Goal: Task Accomplishment & Management: Manage account settings

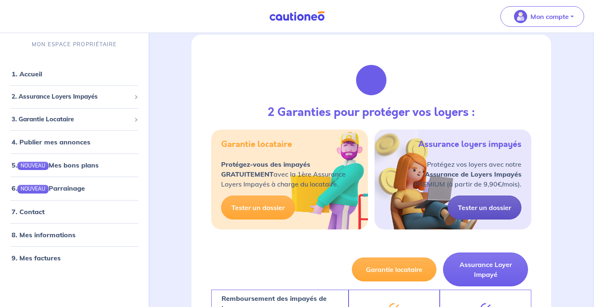
scroll to position [292, 0]
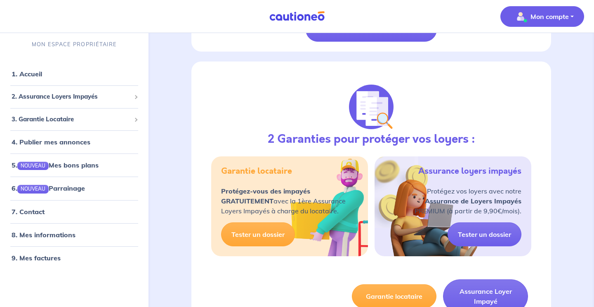
click at [539, 16] on p "Mon compte" at bounding box center [550, 17] width 38 height 10
click at [536, 47] on link "Mes informations" at bounding box center [534, 51] width 66 height 13
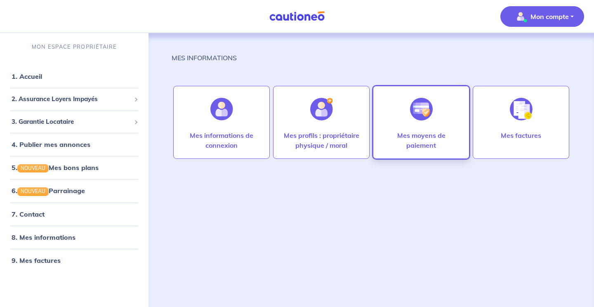
click at [410, 157] on div "Mes moyens de paiement" at bounding box center [421, 122] width 97 height 73
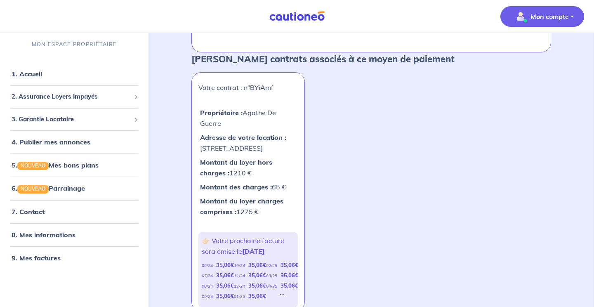
scroll to position [230, 0]
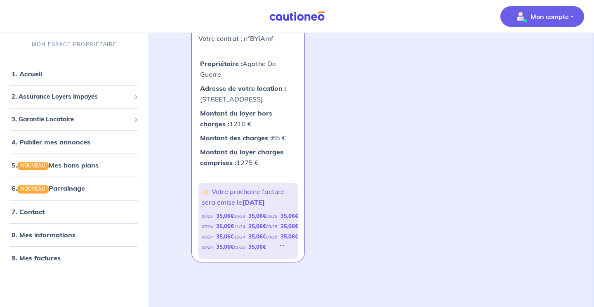
click at [261, 221] on div "10/24 35,06 €" at bounding box center [250, 216] width 32 height 10
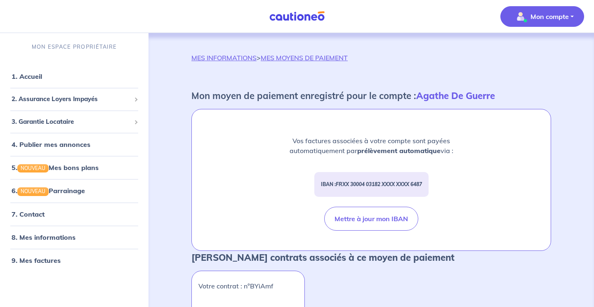
scroll to position [0, 0]
click at [27, 211] on link "7. Contact" at bounding box center [28, 214] width 32 height 8
click at [566, 17] on p "Mon compte" at bounding box center [550, 17] width 38 height 10
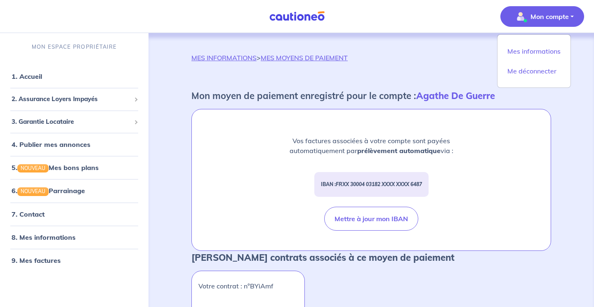
click at [308, 108] on div "Mon moyen de paiement enregistré pour le compte : Agathe De Guerre" at bounding box center [372, 99] width 360 height 20
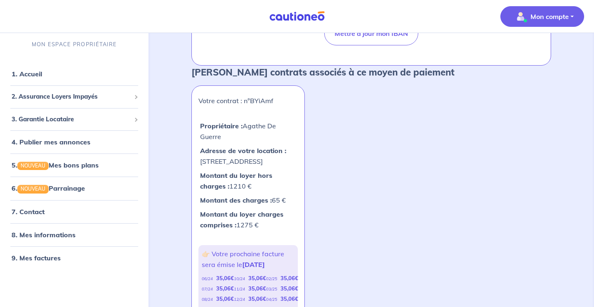
scroll to position [200, 0]
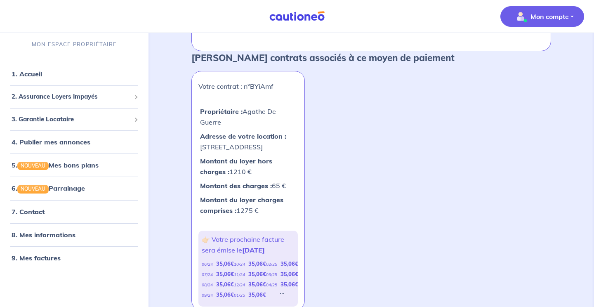
click at [550, 23] on span "Mon compte" at bounding box center [540, 16] width 58 height 13
click at [514, 54] on link "Mes informations" at bounding box center [534, 51] width 66 height 13
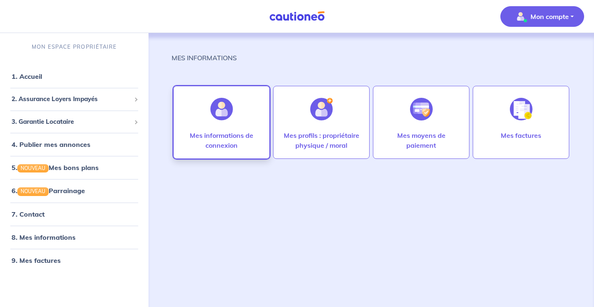
click at [217, 137] on p "Mes informations de connexion" at bounding box center [221, 140] width 79 height 20
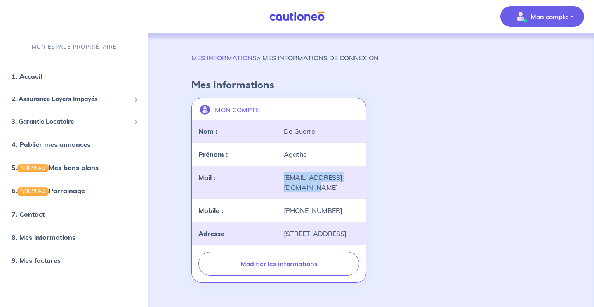
drag, startPoint x: 304, startPoint y: 189, endPoint x: 285, endPoint y: 179, distance: 21.4
click at [285, 179] on div "agathedeguerre@gmail.com" at bounding box center [321, 183] width 85 height 20
copy div "agathedeguerre@gmail.com"
click at [60, 105] on div "2. Assurance Loyers Impayés" at bounding box center [74, 99] width 142 height 16
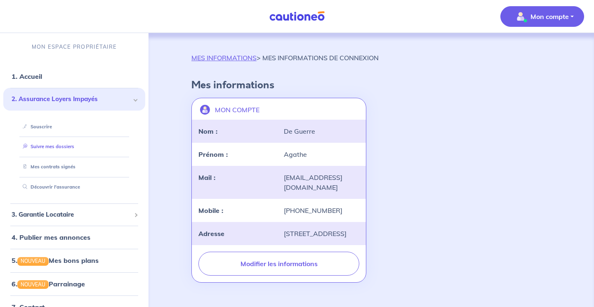
click at [61, 144] on link "Suivre mes dossiers" at bounding box center [46, 147] width 55 height 6
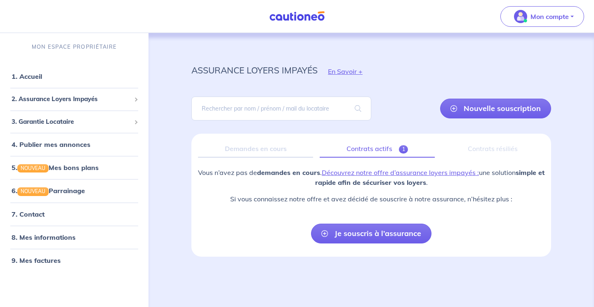
click at [380, 149] on link "Contrats actifs 1" at bounding box center [377, 148] width 115 height 17
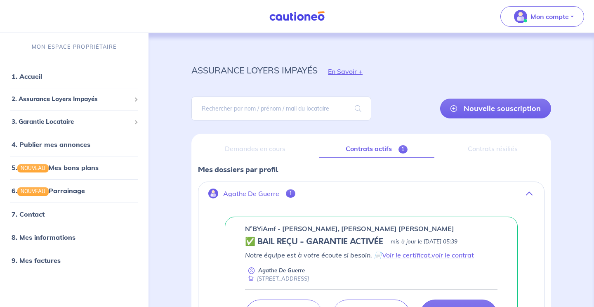
drag, startPoint x: 282, startPoint y: 229, endPoint x: 507, endPoint y: 83, distance: 268.2
click at [486, 224] on div "n°BYiAmf - [PERSON_NAME], [PERSON_NAME] [PERSON_NAME]" at bounding box center [371, 229] width 253 height 10
copy p "Blanca Nelly CAICEDO BRAVO, Sebastian QUESADA CAICED"
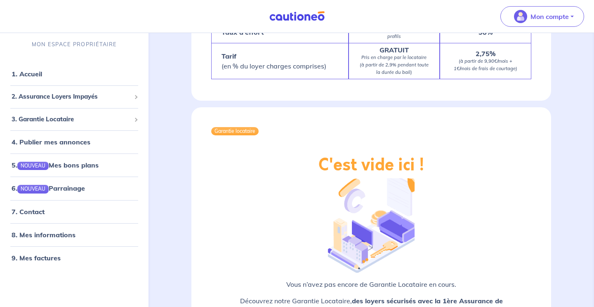
scroll to position [851, 0]
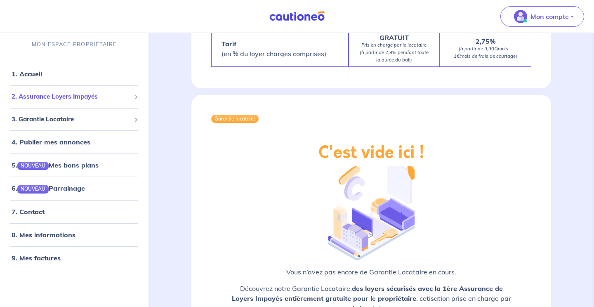
click at [96, 96] on span "2. Assurance Loyers Impayés" at bounding box center [71, 96] width 119 height 9
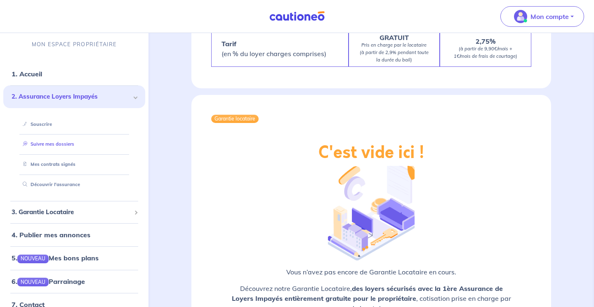
click at [51, 142] on link "Suivre mes dossiers" at bounding box center [46, 145] width 55 height 6
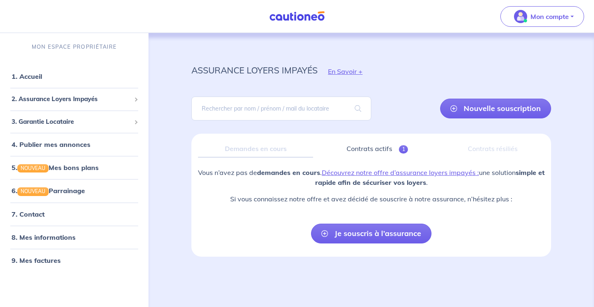
click at [370, 159] on div "Demandes en cours Contrats actifs 1 Contrats résiliés Vous n’avez pas de demand…" at bounding box center [372, 195] width 360 height 123
click at [366, 151] on link "Contrats actifs 1" at bounding box center [377, 148] width 115 height 17
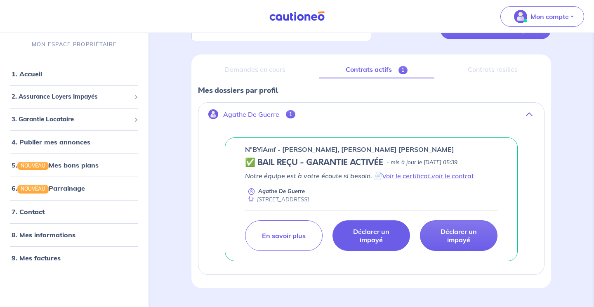
scroll to position [85, 0]
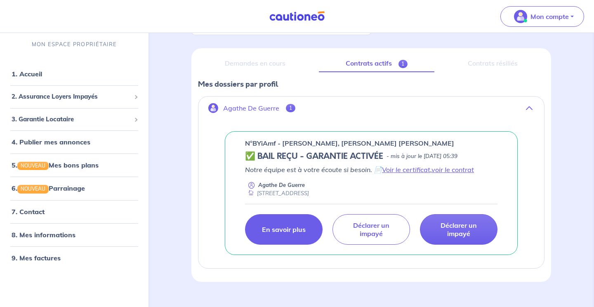
click at [277, 234] on link "En savoir plus" at bounding box center [284, 229] width 78 height 31
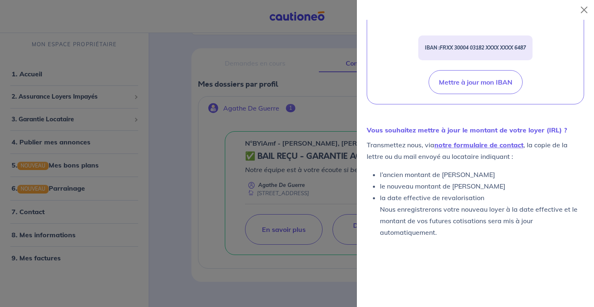
scroll to position [369, 0]
click at [411, 181] on li "l’ancien montant de [PERSON_NAME]" at bounding box center [482, 176] width 204 height 12
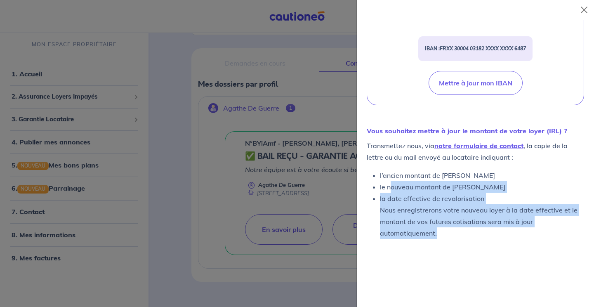
drag, startPoint x: 469, startPoint y: 246, endPoint x: 391, endPoint y: 197, distance: 92.1
click at [391, 197] on ul "l’ancien montant de loyer le nouveau montant de loyer la date effective de reva…" at bounding box center [476, 204] width 218 height 69
click at [439, 239] on li "la date effective de revalorisation Nous enregistrerons votre nouveau loyer à l…" at bounding box center [482, 216] width 204 height 46
drag, startPoint x: 407, startPoint y: 232, endPoint x: 367, endPoint y: 191, distance: 57.5
click at [367, 191] on ul "l’ancien montant de loyer le nouveau montant de loyer la date effective de reva…" at bounding box center [476, 204] width 218 height 69
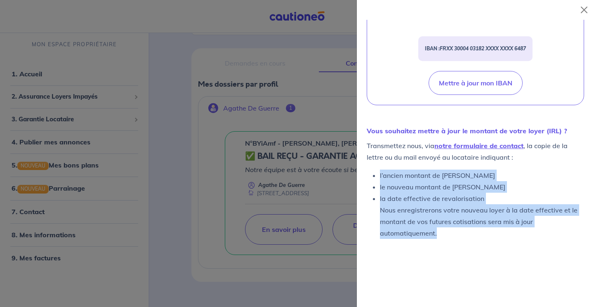
click at [412, 211] on li "la date effective de revalorisation Nous enregistrerons votre nouveau loyer à l…" at bounding box center [482, 216] width 204 height 46
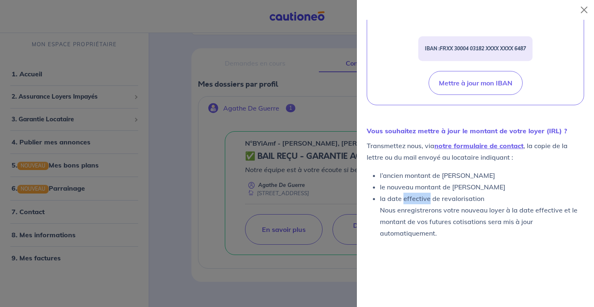
click at [412, 211] on li "la date effective de revalorisation Nous enregistrerons votre nouveau loyer à l…" at bounding box center [482, 216] width 204 height 46
click at [396, 135] on strong "Vous souhaitez mettre à jour le montant de votre loyer (IRL) ?" at bounding box center [467, 130] width 201 height 8
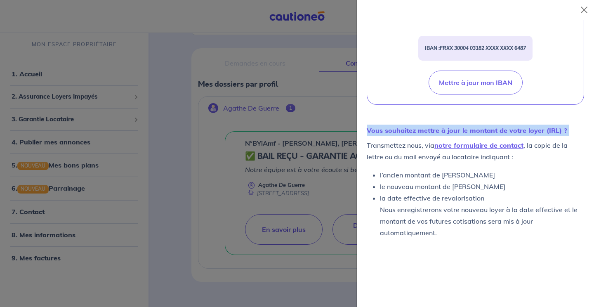
click at [396, 135] on strong "Vous souhaitez mettre à jour le montant de votre loyer (IRL) ?" at bounding box center [467, 130] width 201 height 8
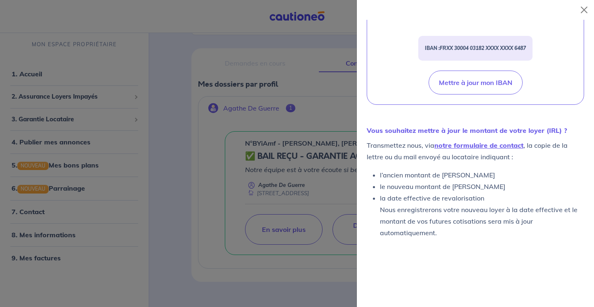
click at [403, 180] on div "Transmettez nous, via notre formulaire de contact , la copie de la lettre ou du…" at bounding box center [476, 189] width 218 height 99
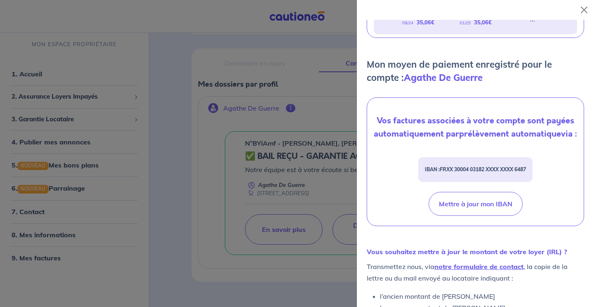
scroll to position [260, 0]
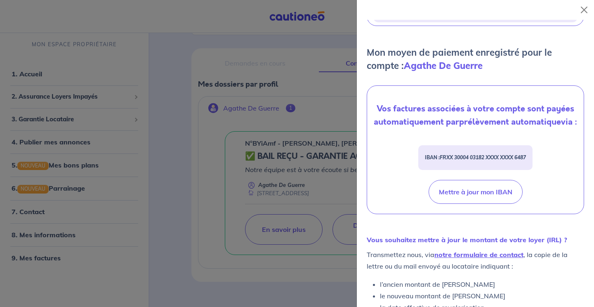
click at [466, 161] on em "FRXX 30004 03182 XXXX XXXX 6487" at bounding box center [483, 157] width 86 height 6
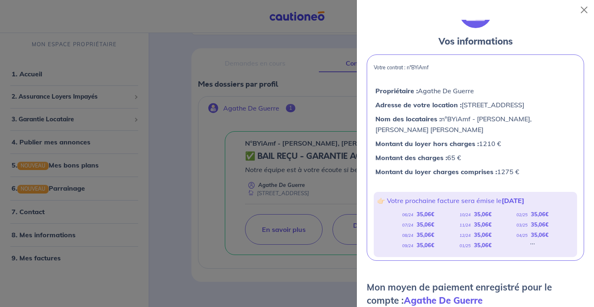
click at [450, 201] on p "👉🏻 Votre prochaine facture sera émise le [DATE]" at bounding box center [475, 200] width 197 height 11
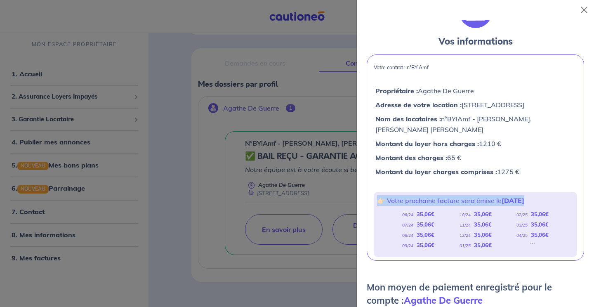
click at [450, 201] on p "👉🏻 Votre prochaine facture sera émise le [DATE]" at bounding box center [475, 200] width 197 height 11
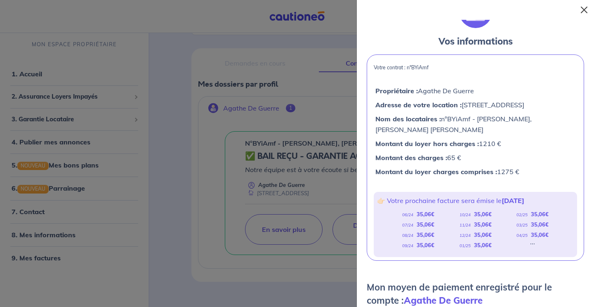
click at [585, 11] on button "Close" at bounding box center [584, 9] width 13 height 13
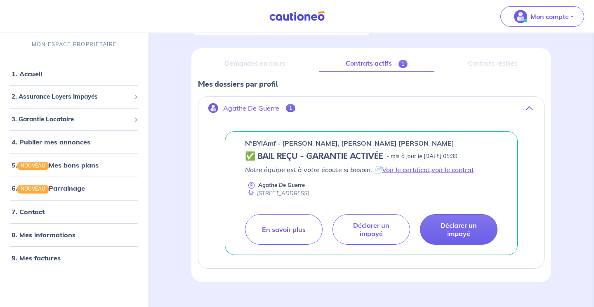
click at [426, 124] on div "n°BYiAmf - [PERSON_NAME], [PERSON_NAME] [PERSON_NAME] ✅ BAIL REÇU - GARANTIE AC…" at bounding box center [372, 193] width 346 height 150
click at [40, 236] on link "8. Mes informations" at bounding box center [43, 235] width 62 height 8
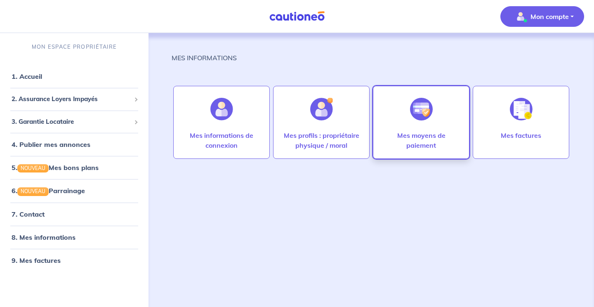
click at [410, 137] on p "Mes moyens de paiement" at bounding box center [421, 140] width 79 height 20
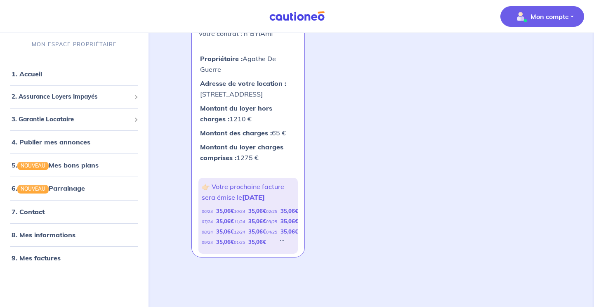
scroll to position [263, 0]
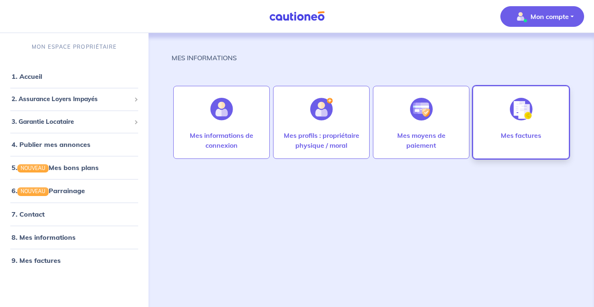
click at [509, 121] on div at bounding box center [522, 109] width 36 height 43
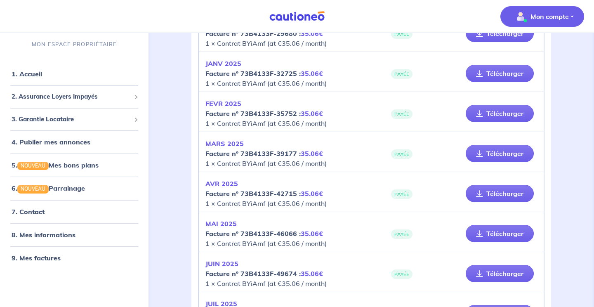
scroll to position [514, 0]
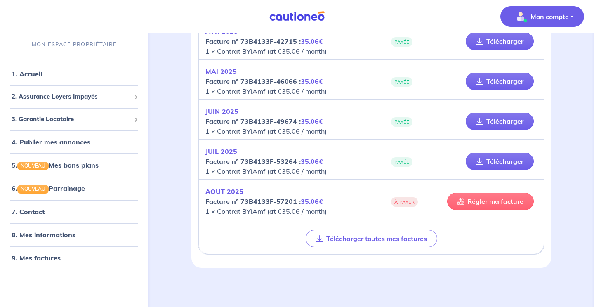
click at [511, 201] on link "Régler ma facture" at bounding box center [491, 201] width 87 height 17
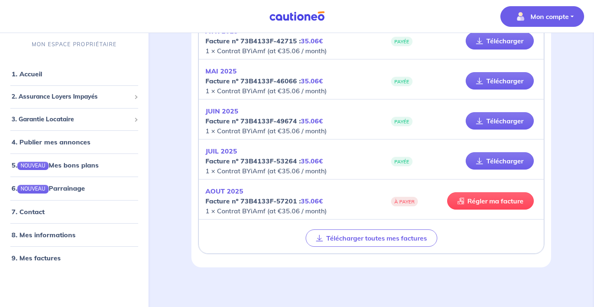
scroll to position [514, 0]
click at [495, 201] on link "Régler ma facture" at bounding box center [491, 201] width 87 height 17
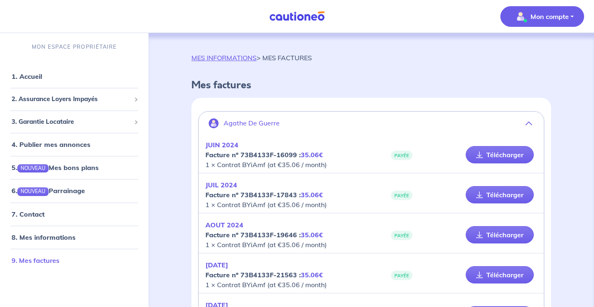
scroll to position [1, 0]
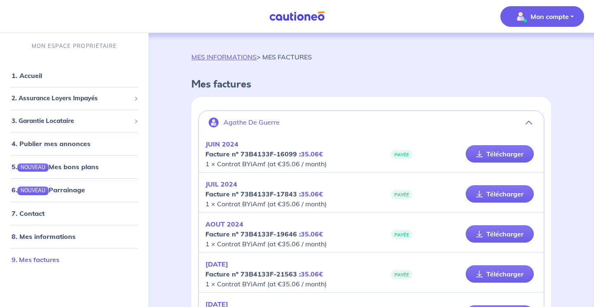
click at [48, 264] on link "9. Mes factures" at bounding box center [36, 260] width 48 height 8
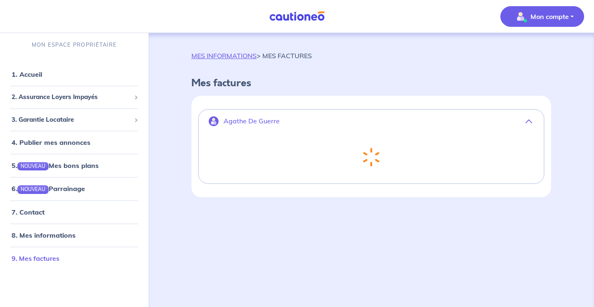
scroll to position [0, 0]
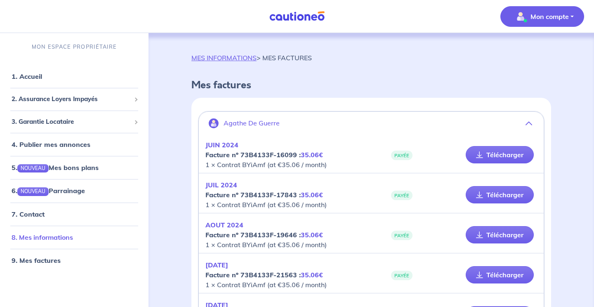
click at [54, 239] on link "8. Mes informations" at bounding box center [43, 237] width 62 height 8
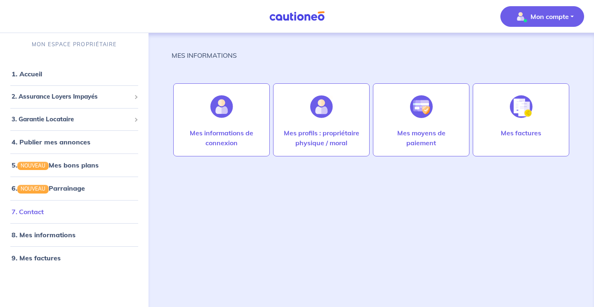
scroll to position [2, 0]
click at [42, 214] on link "7. Contact" at bounding box center [28, 212] width 32 height 8
click at [48, 258] on link "9. Mes factures" at bounding box center [36, 258] width 48 height 8
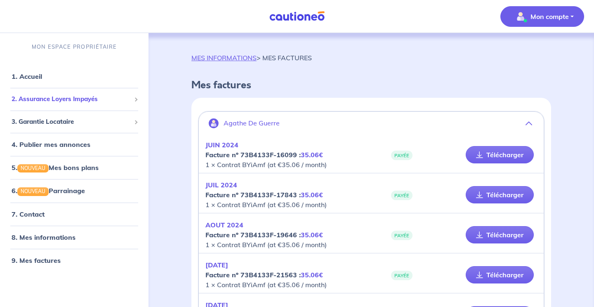
click at [70, 102] on span "2. Assurance Loyers Impayés" at bounding box center [71, 99] width 119 height 9
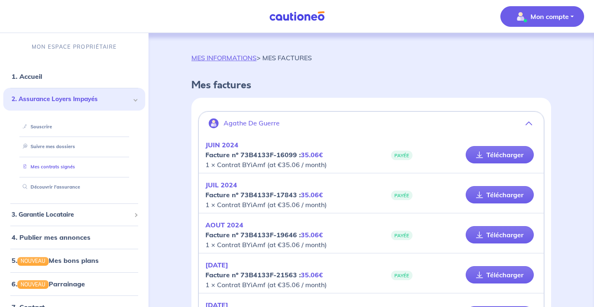
click at [57, 164] on link "Mes contrats signés" at bounding box center [47, 167] width 56 height 6
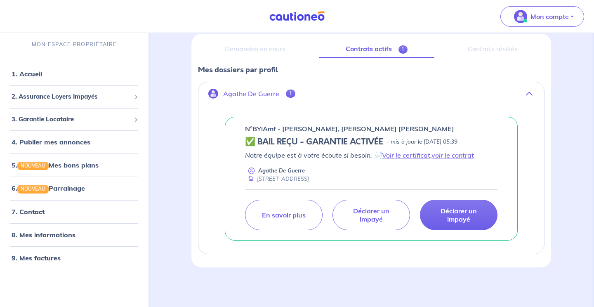
scroll to position [99, 0]
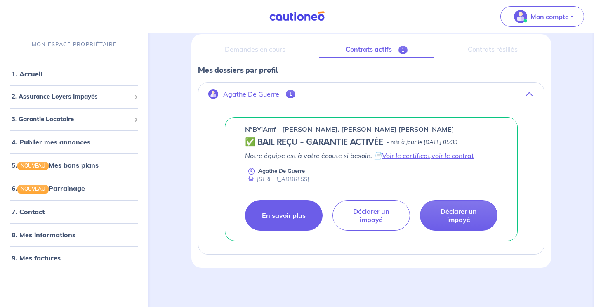
click at [294, 217] on p "En savoir plus" at bounding box center [284, 215] width 44 height 8
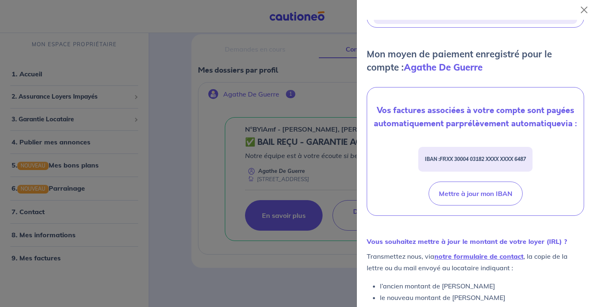
scroll to position [393, 0]
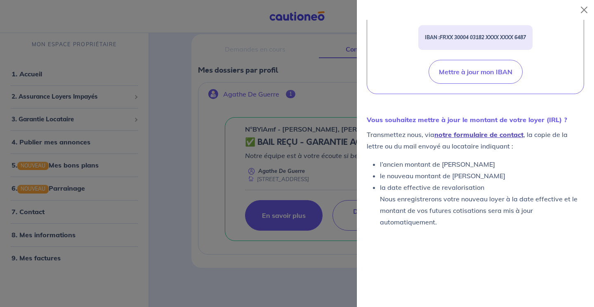
click at [471, 136] on link "notre formulaire de contact" at bounding box center [479, 134] width 89 height 8
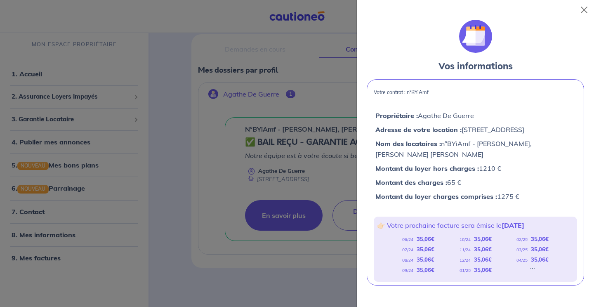
scroll to position [0, 0]
click at [587, 9] on button "Close" at bounding box center [584, 9] width 13 height 13
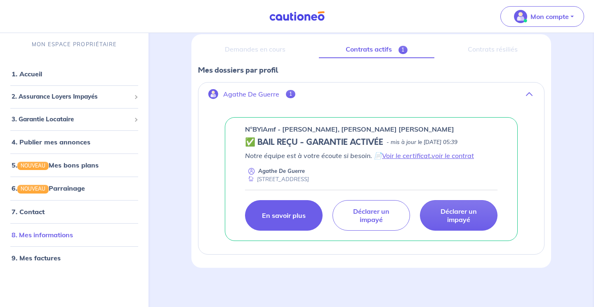
click at [44, 236] on link "8. Mes informations" at bounding box center [43, 235] width 62 height 8
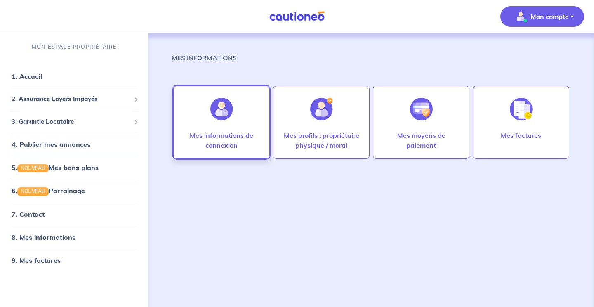
click at [232, 142] on p "Mes informations de connexion" at bounding box center [221, 140] width 79 height 20
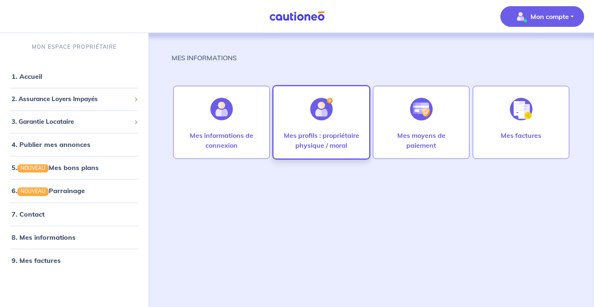
click at [318, 143] on p "Mes profils : propriétaire physique / moral" at bounding box center [321, 140] width 79 height 20
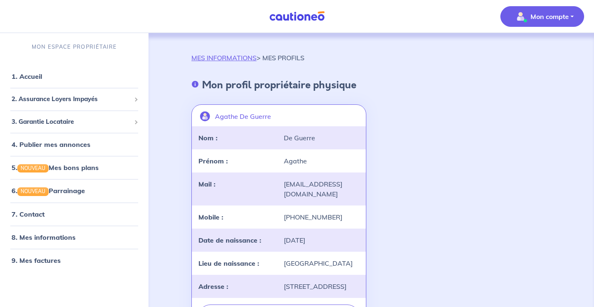
scroll to position [30, 0]
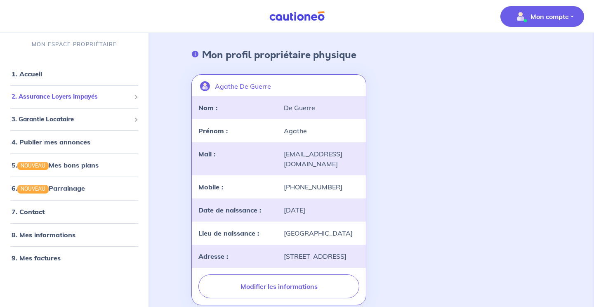
click at [57, 100] on span "2. Assurance Loyers Impayés" at bounding box center [71, 96] width 119 height 9
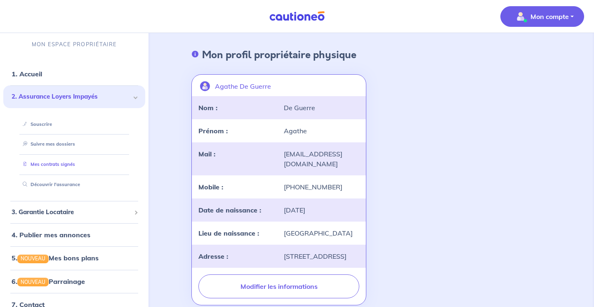
click at [54, 163] on link "Mes contrats signés" at bounding box center [47, 165] width 56 height 6
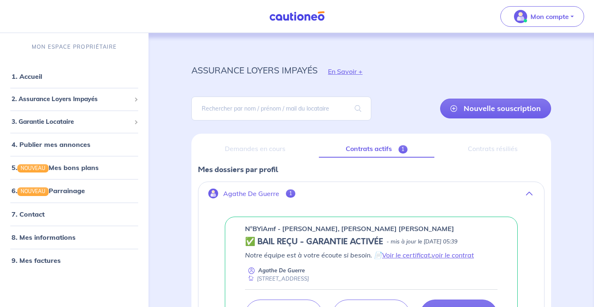
drag, startPoint x: 284, startPoint y: 228, endPoint x: 489, endPoint y: 231, distance: 204.8
click at [489, 231] on div "n°BYiAmf - [PERSON_NAME], [PERSON_NAME] [PERSON_NAME]" at bounding box center [371, 229] width 253 height 10
copy p "Blanca Nelly CAICEDO BRAVO, Sebastian QUESADA CAICED"
